Goal: Task Accomplishment & Management: Manage account settings

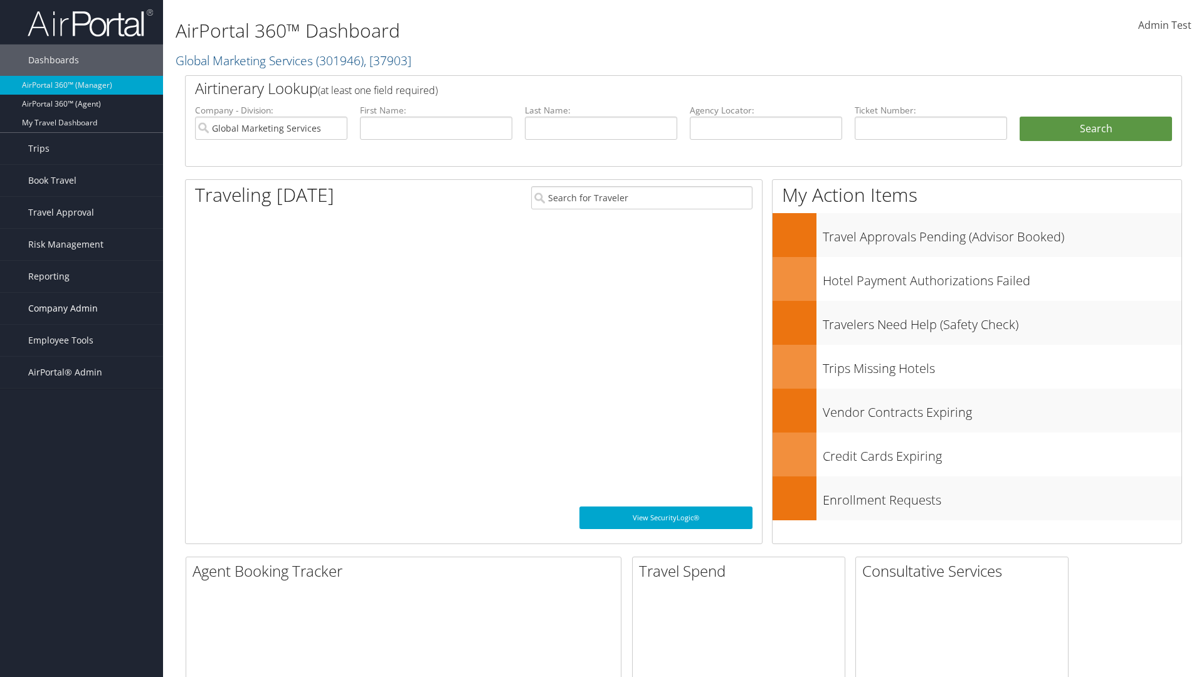
click at [82, 309] on span "Company Admin" at bounding box center [63, 308] width 70 height 31
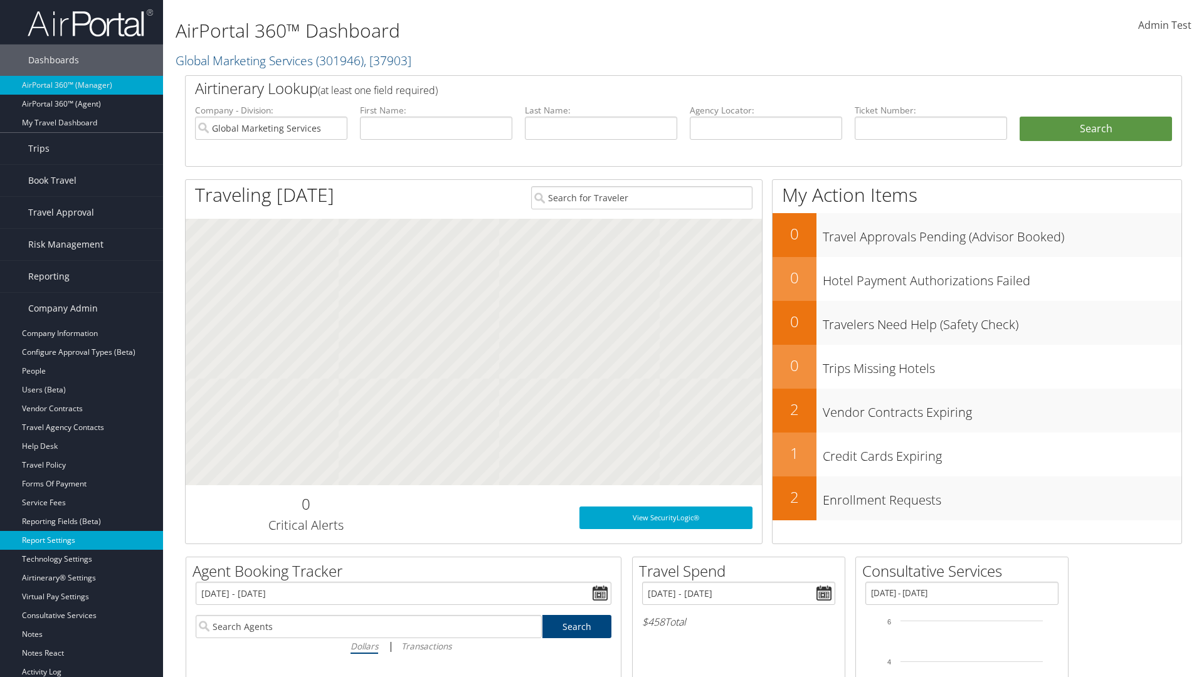
click at [82, 541] on link "Report Settings" at bounding box center [81, 540] width 163 height 19
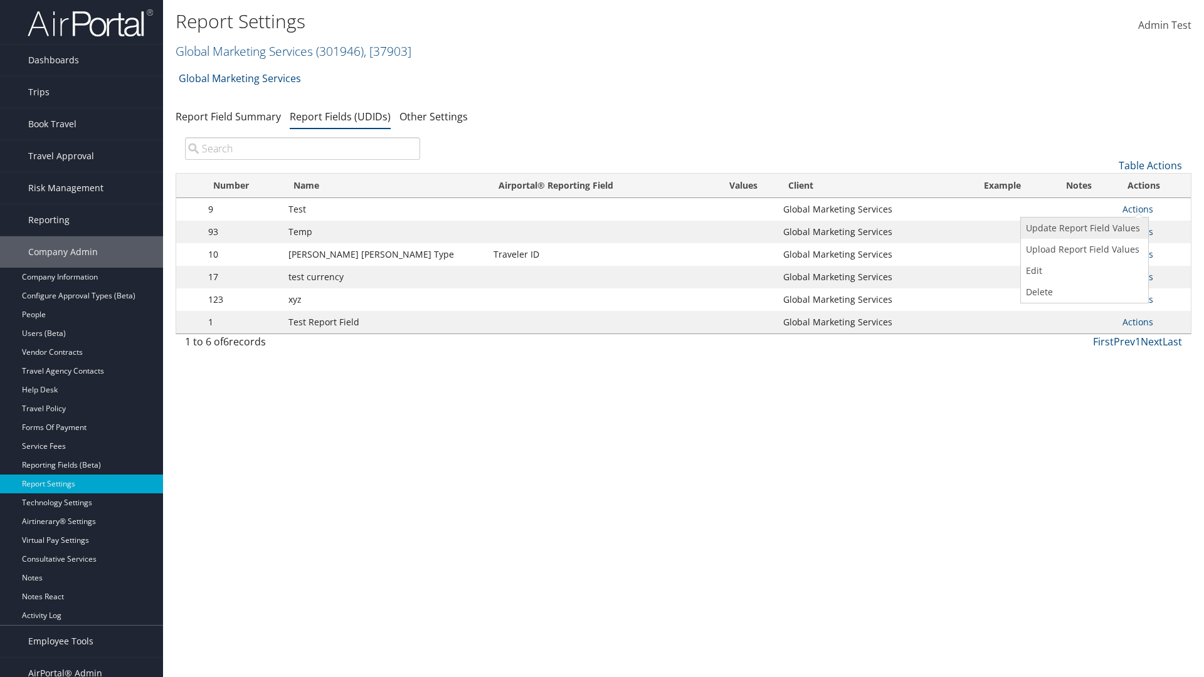
click at [1083, 228] on link "Update Report Field Values" at bounding box center [1083, 228] width 124 height 21
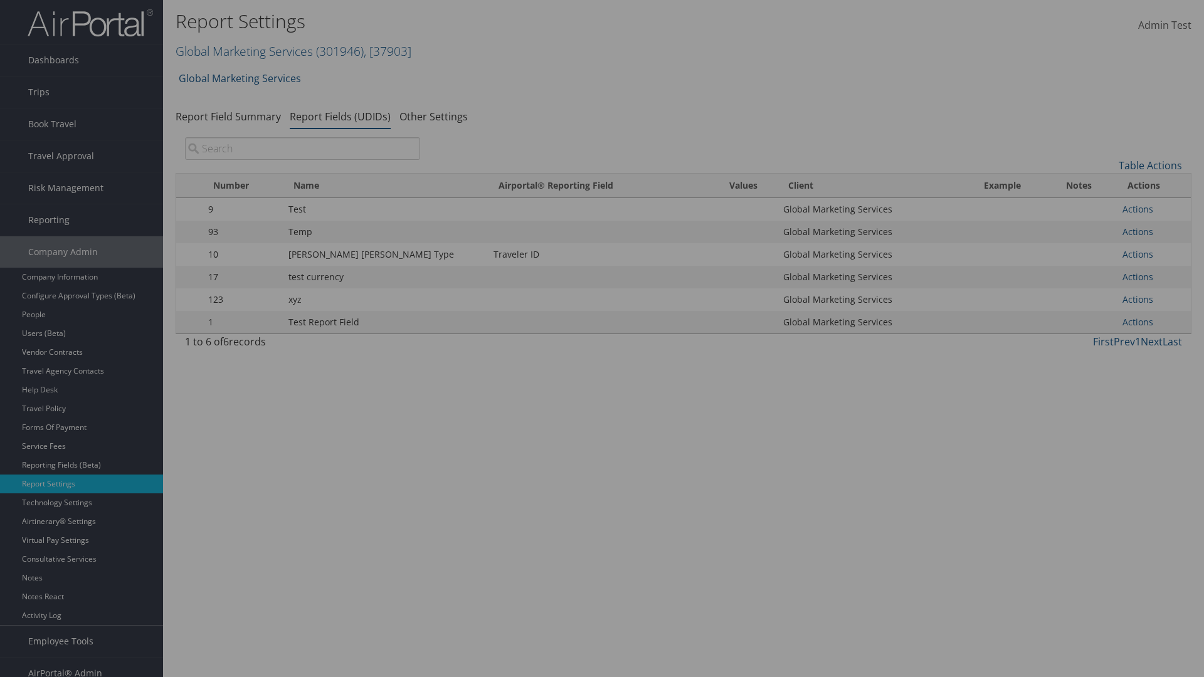
click at [0, 0] on link "Table Actions" at bounding box center [0, 0] width 0 height 0
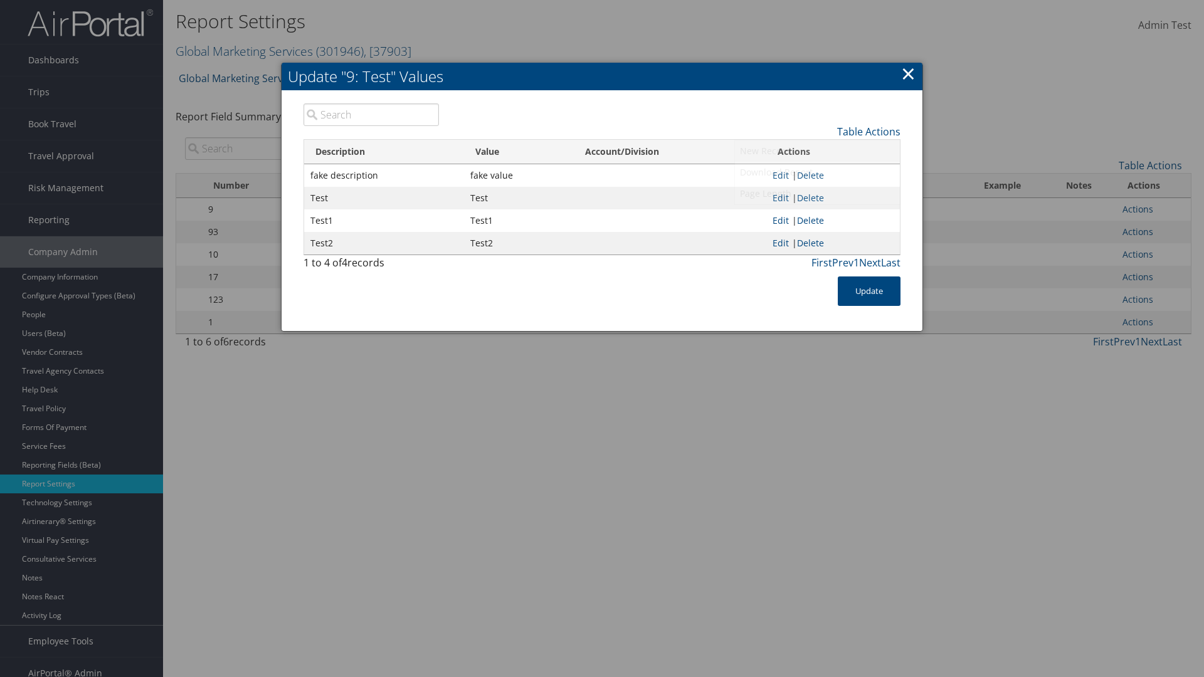
click at [817, 151] on link "New Record" at bounding box center [817, 151] width 165 height 21
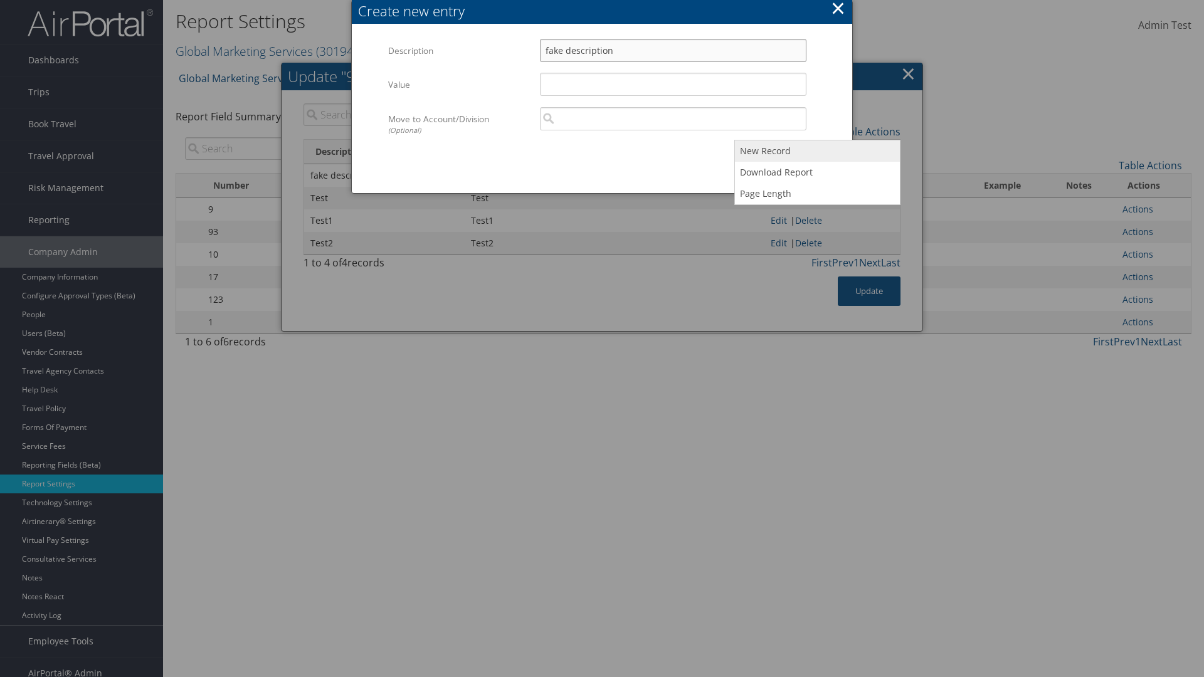
type input "fake description"
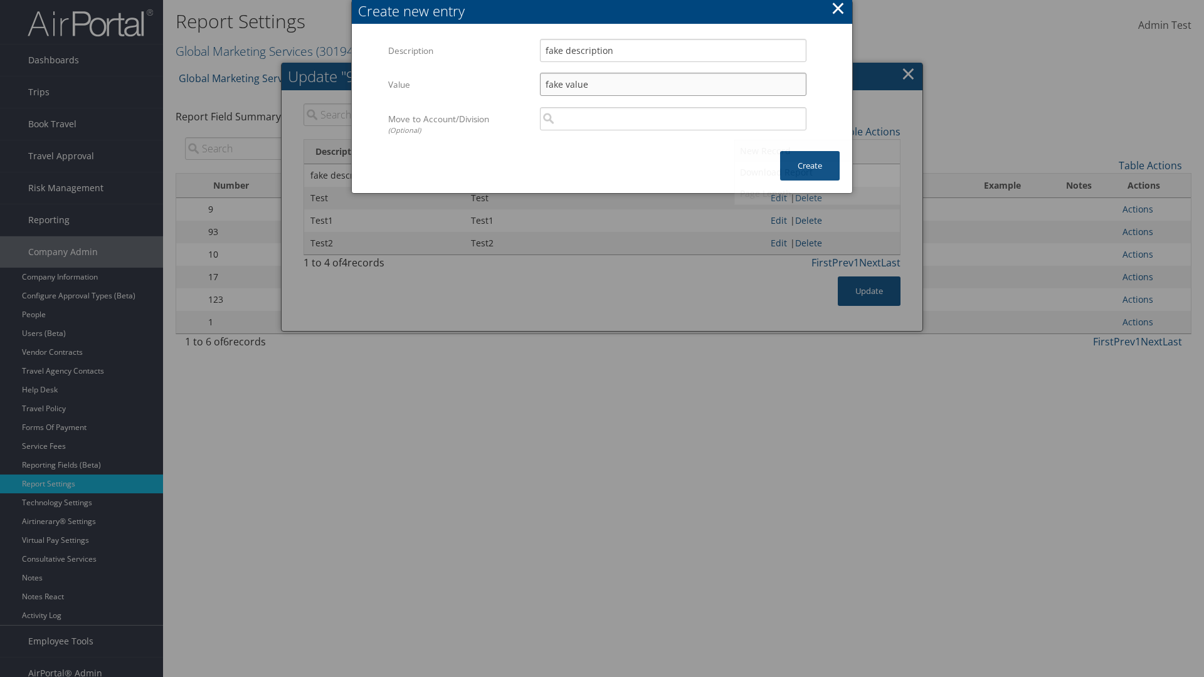
scroll to position [13, 0]
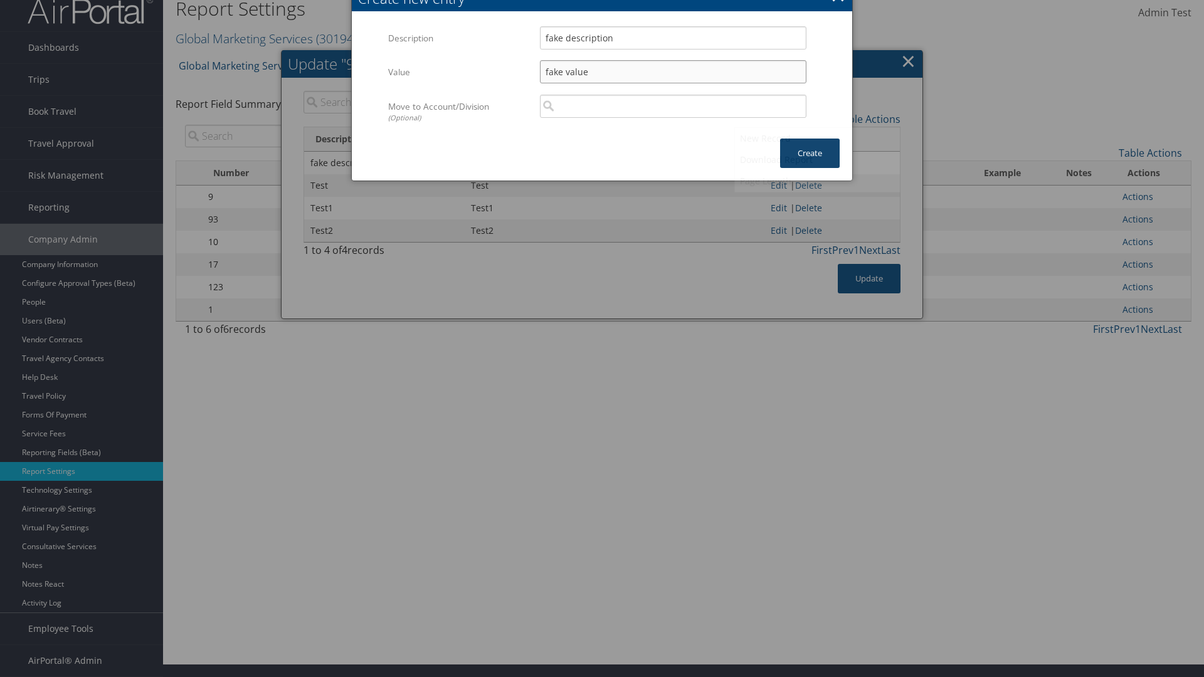
type input "fake value"
click at [810, 153] on button "Create" at bounding box center [810, 153] width 60 height 29
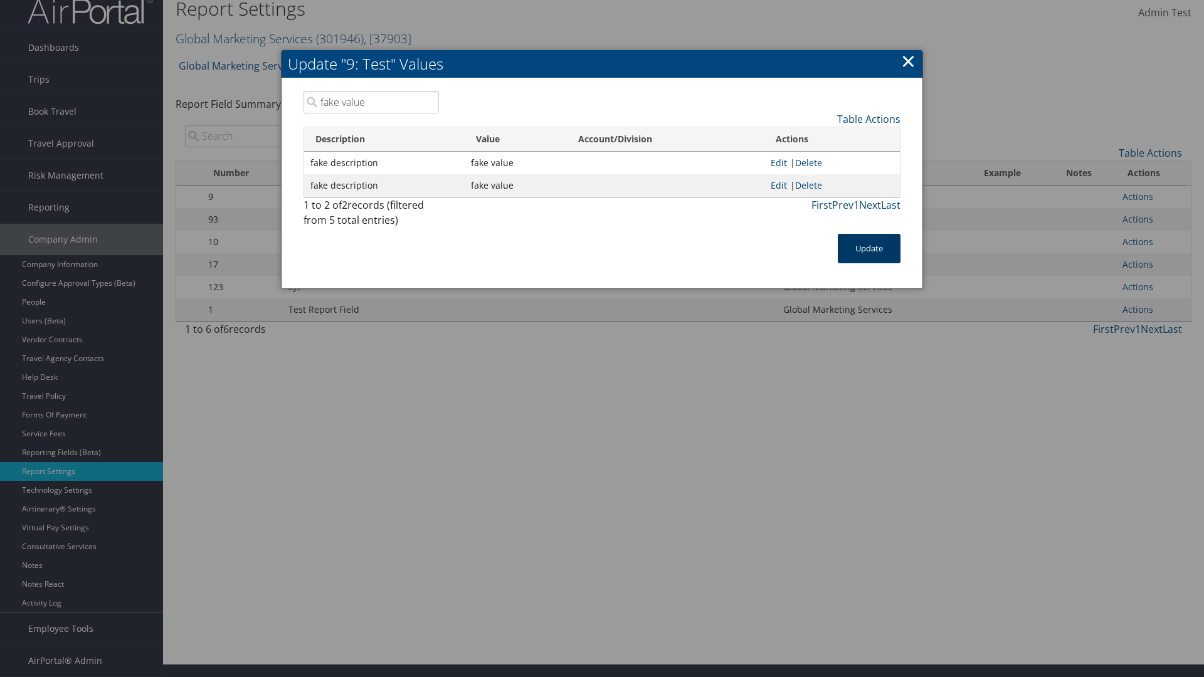
type input "fake value"
click at [869, 248] on button "Update" at bounding box center [869, 248] width 63 height 29
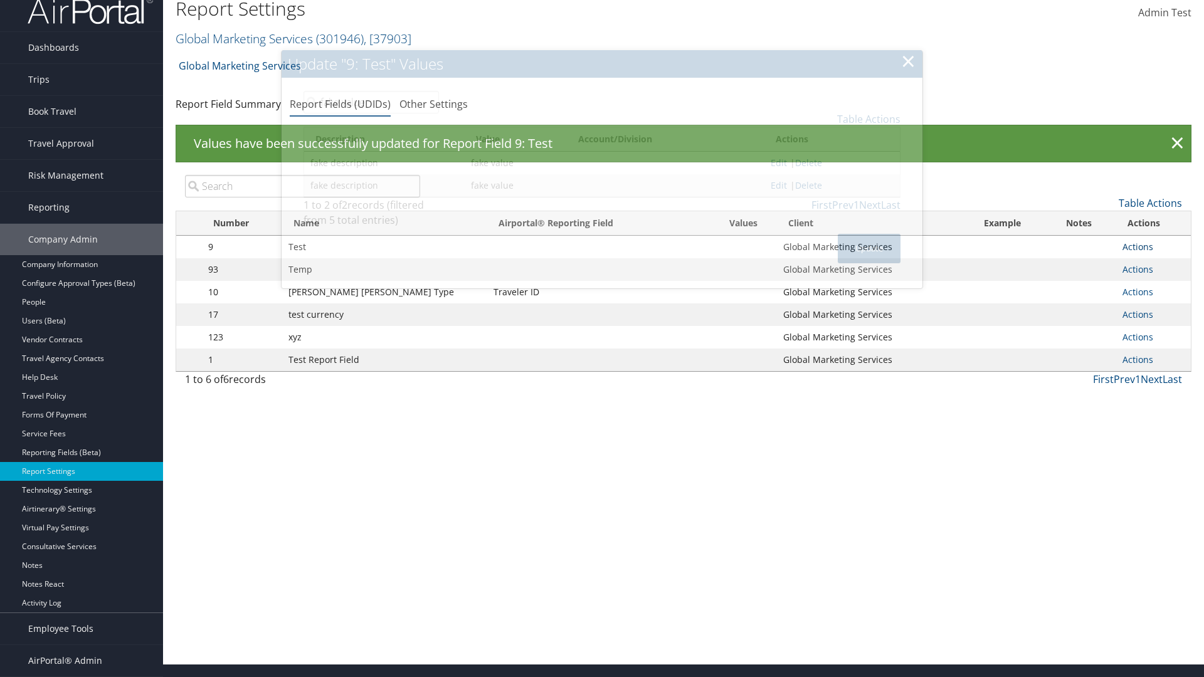
click at [1133, 247] on link "Actions" at bounding box center [1138, 247] width 31 height 12
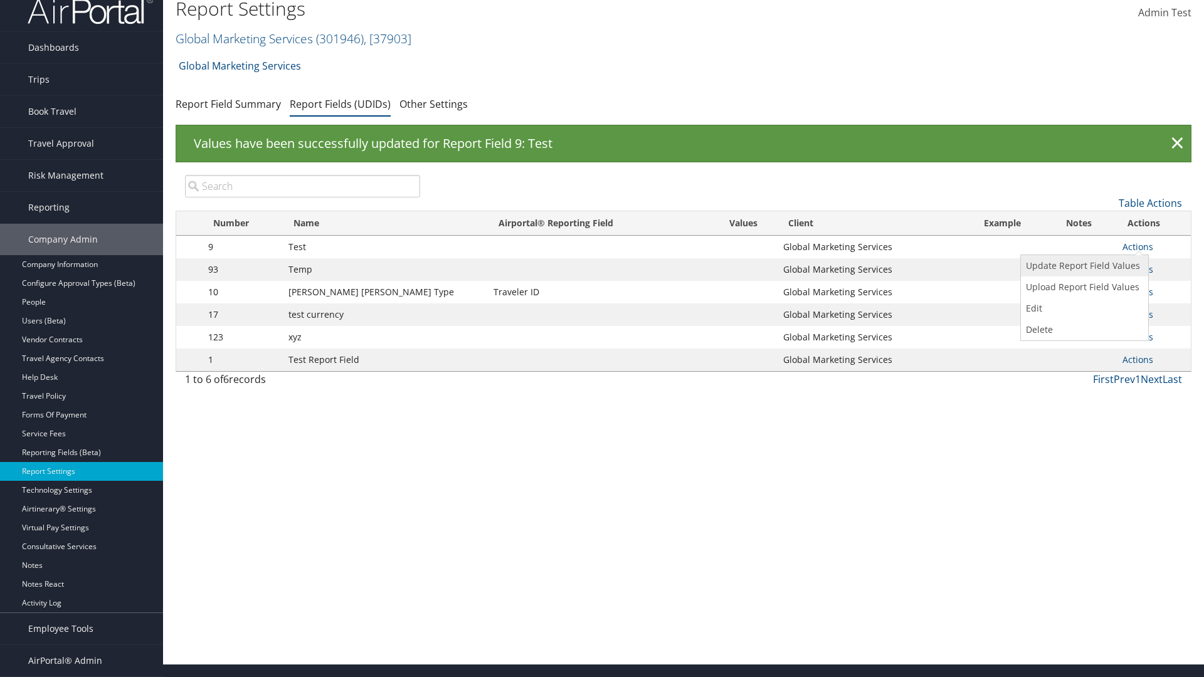
click at [1083, 266] on link "Update Report Field Values" at bounding box center [1083, 265] width 124 height 21
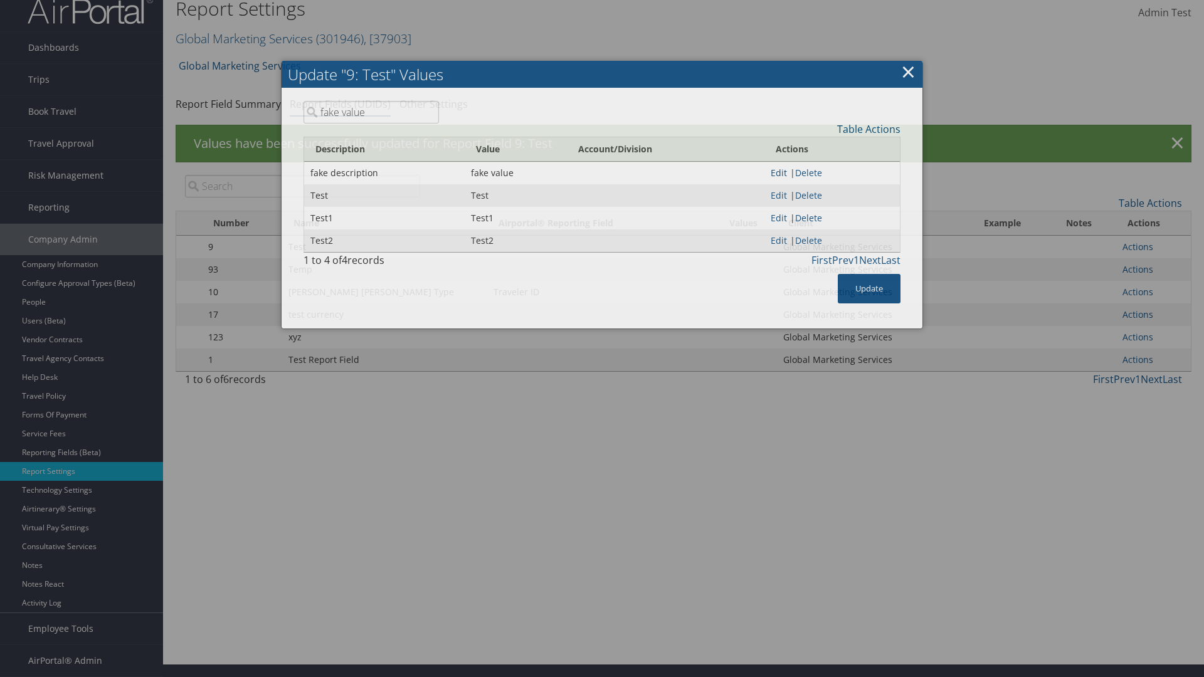
type input "fake value"
click at [779, 175] on link "Edit" at bounding box center [779, 173] width 16 height 12
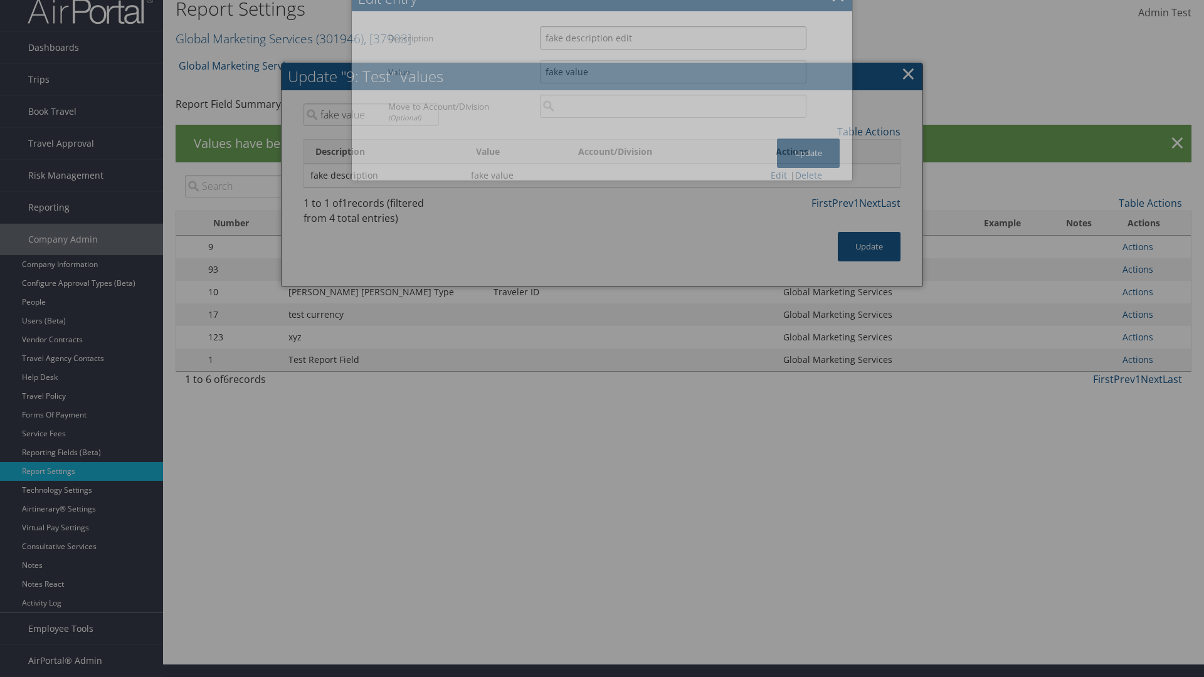
type input "fake description edit"
type input "fake value edit"
click at [809, 153] on button "Update" at bounding box center [808, 153] width 63 height 29
